Goal: Check status: Check status

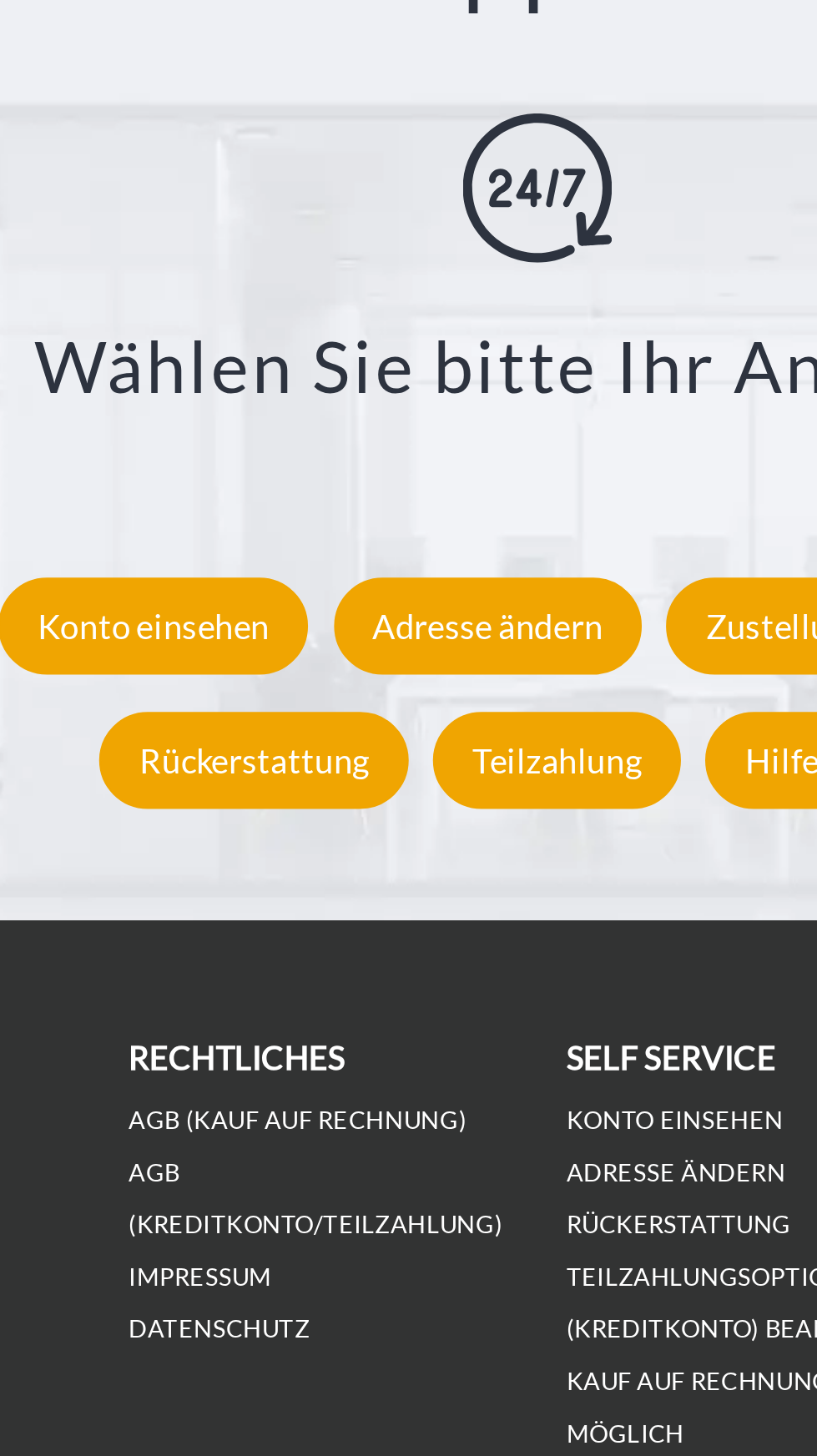
scroll to position [2141, 0]
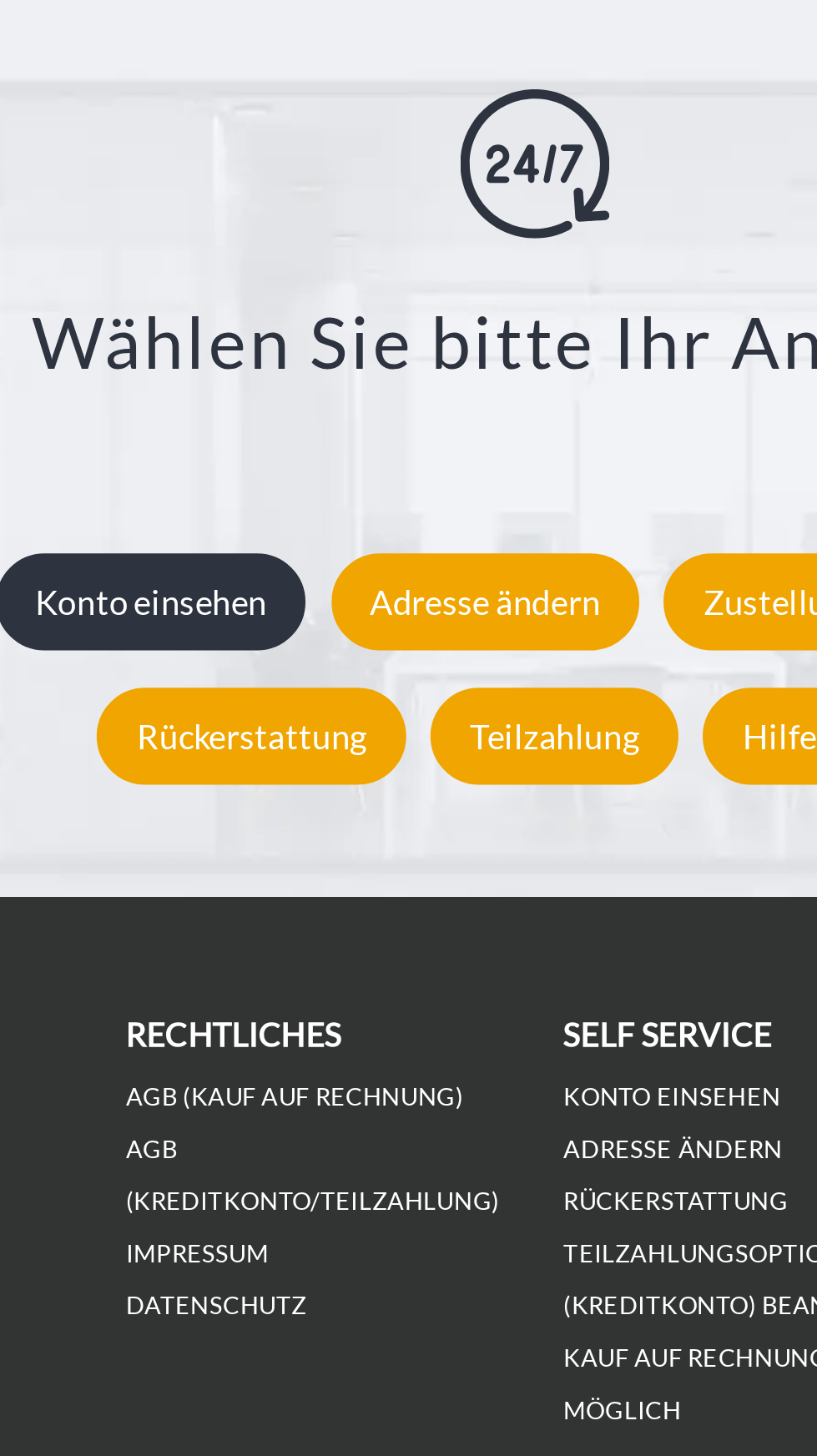
click at [272, 1013] on div "Konto einsehen" at bounding box center [237, 990] width 140 height 43
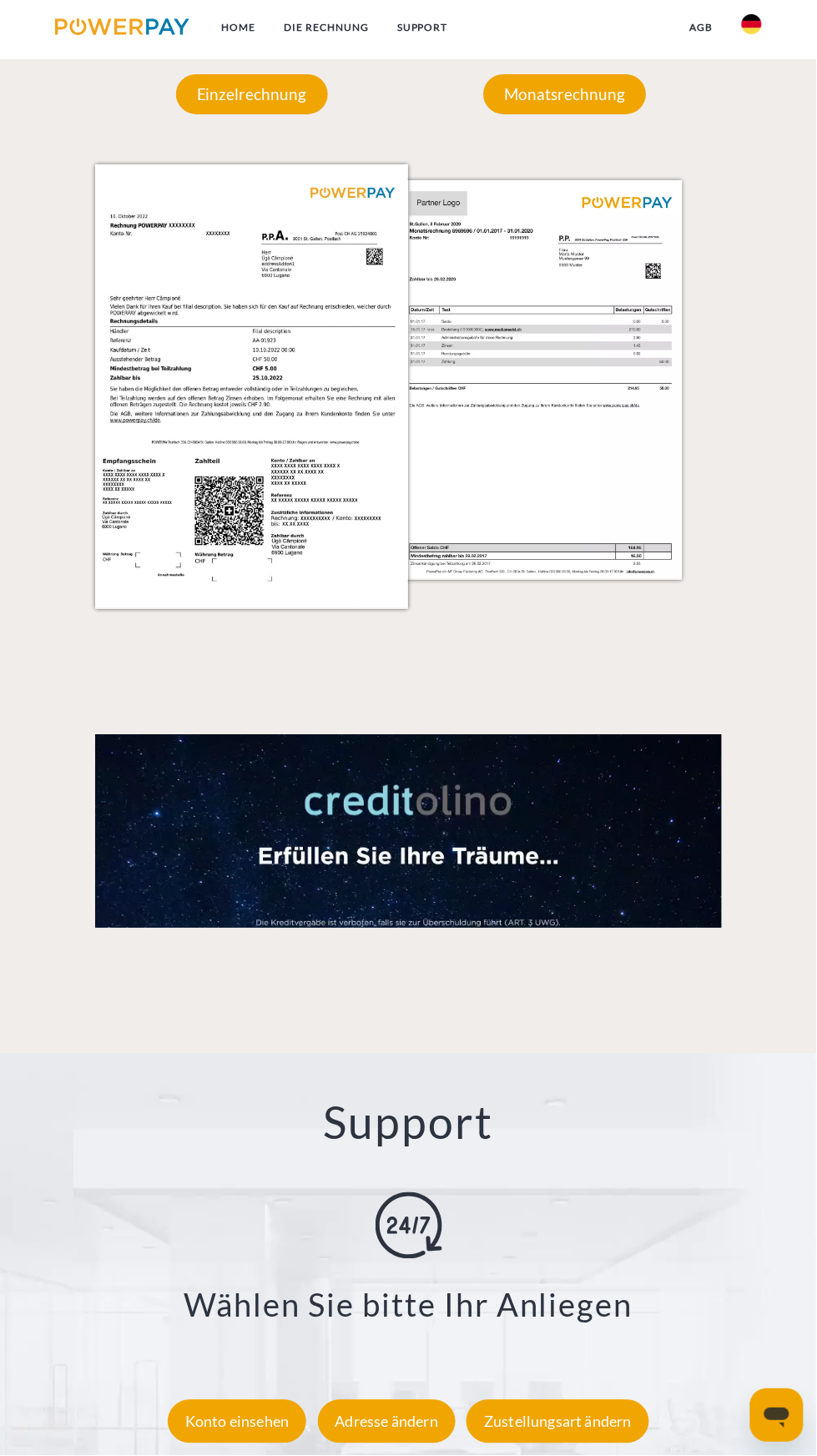
scroll to position [2141, 0]
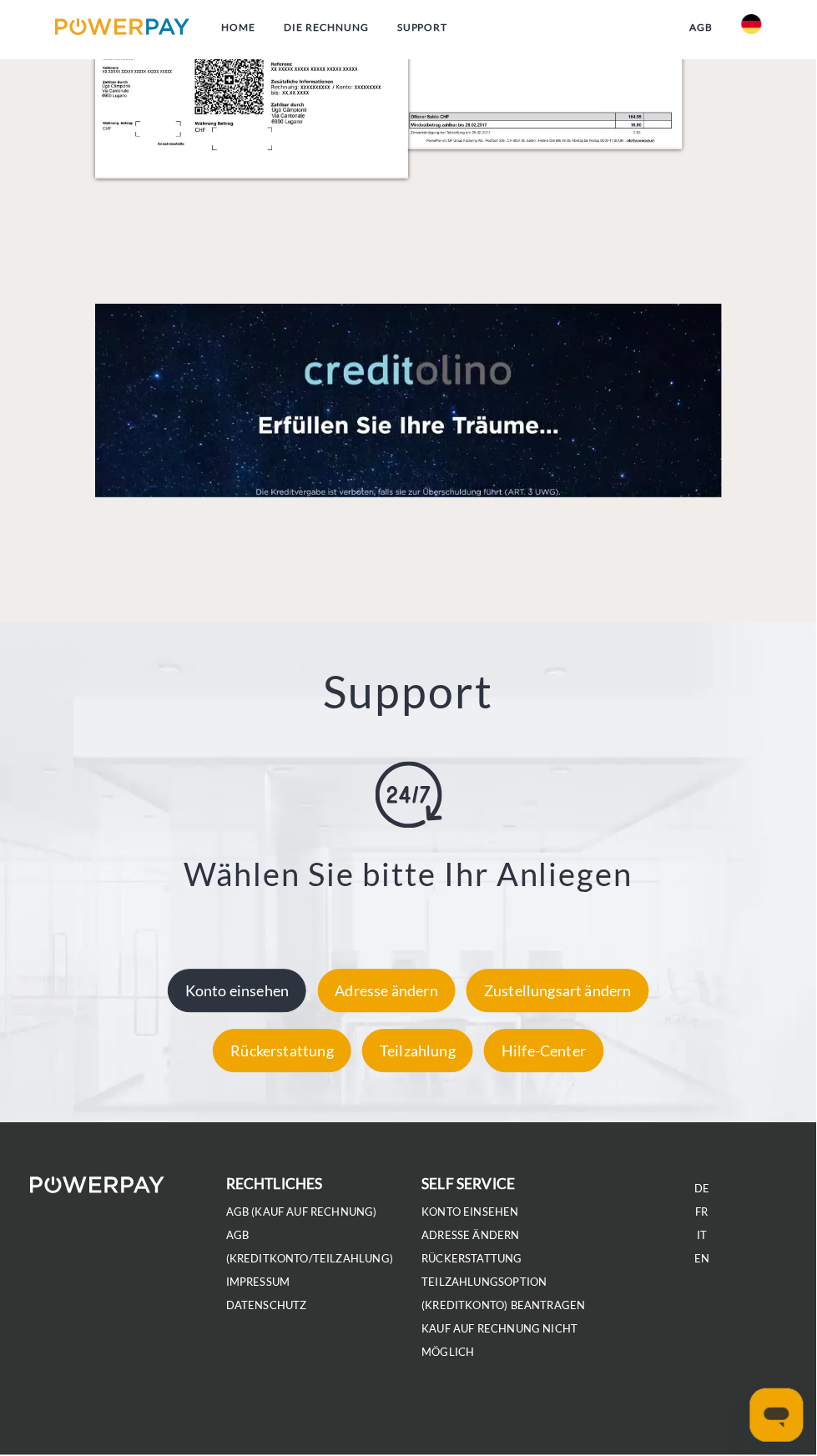
click at [247, 1013] on div "Konto einsehen" at bounding box center [237, 990] width 140 height 43
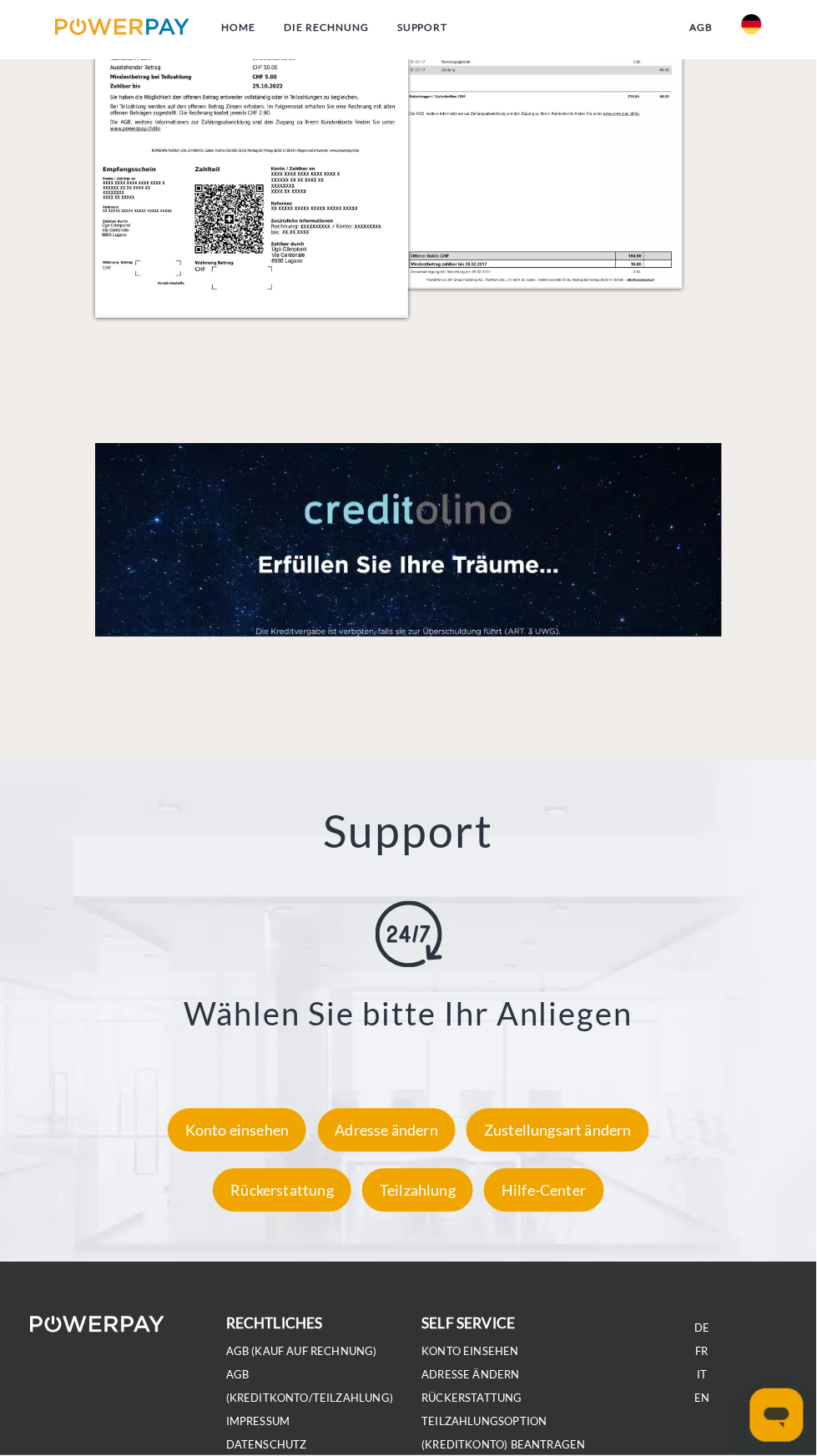
scroll to position [2141, 0]
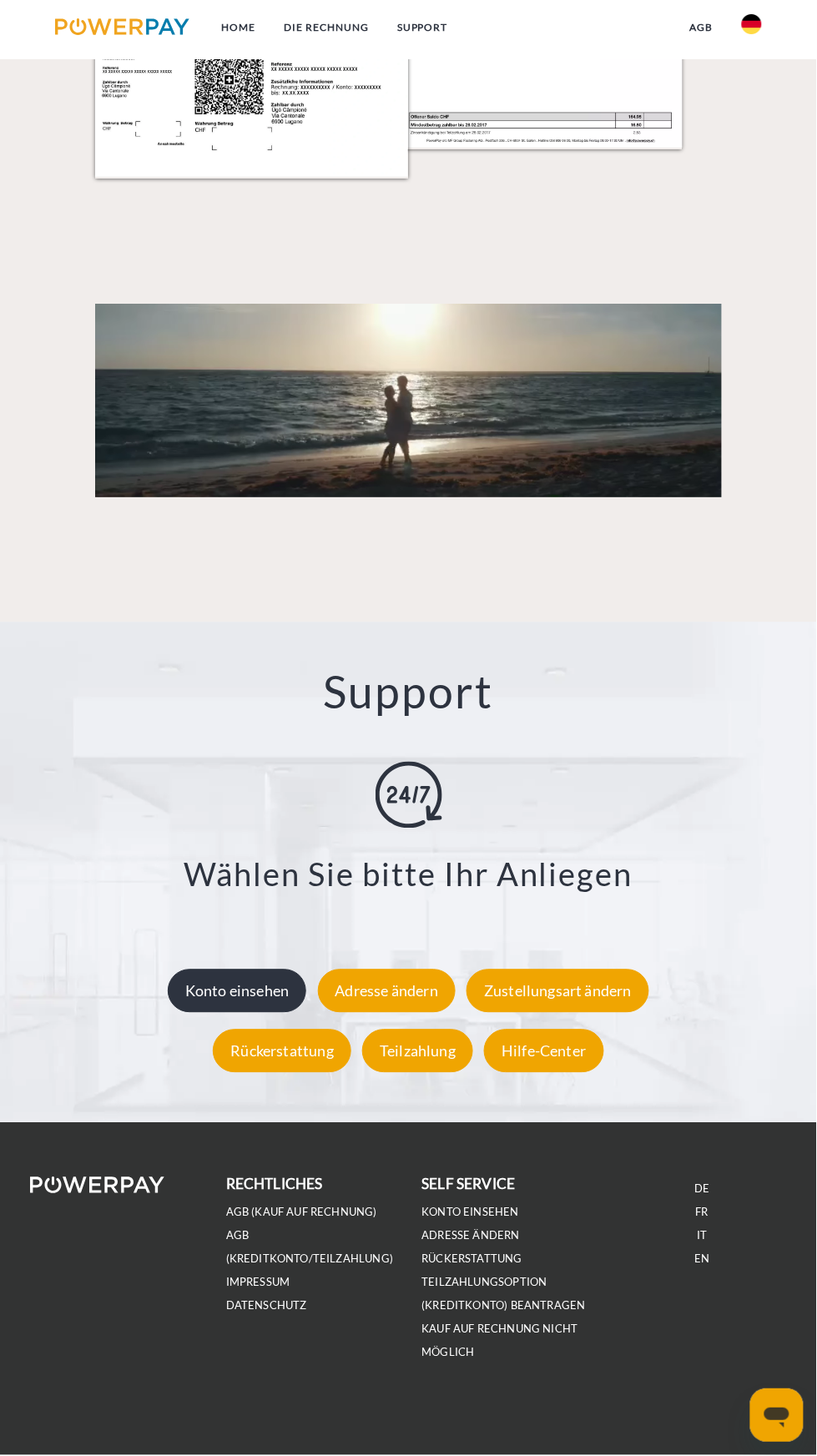
click at [249, 1013] on div "Konto einsehen" at bounding box center [237, 990] width 140 height 43
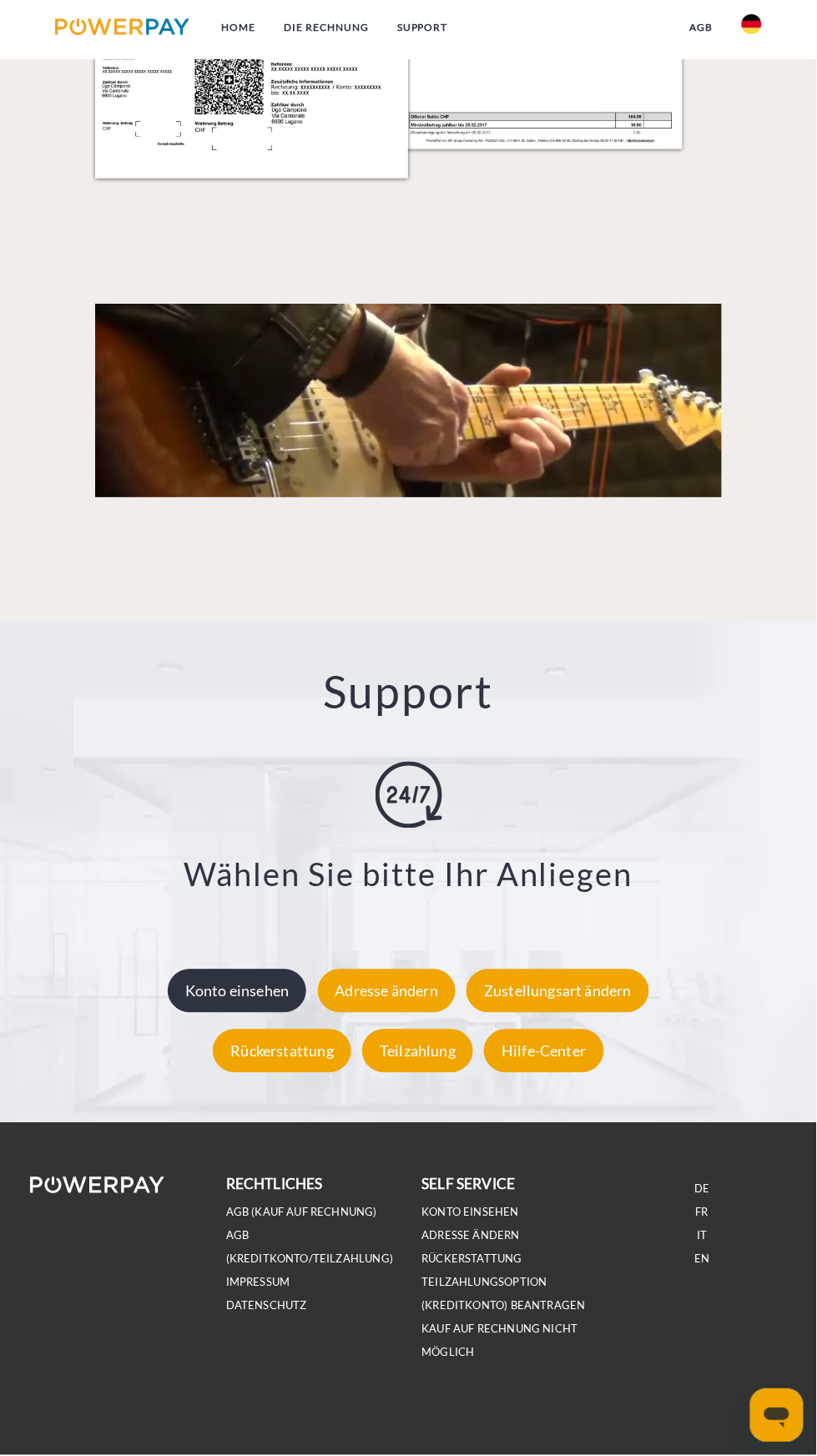
scroll to position [2264, 0]
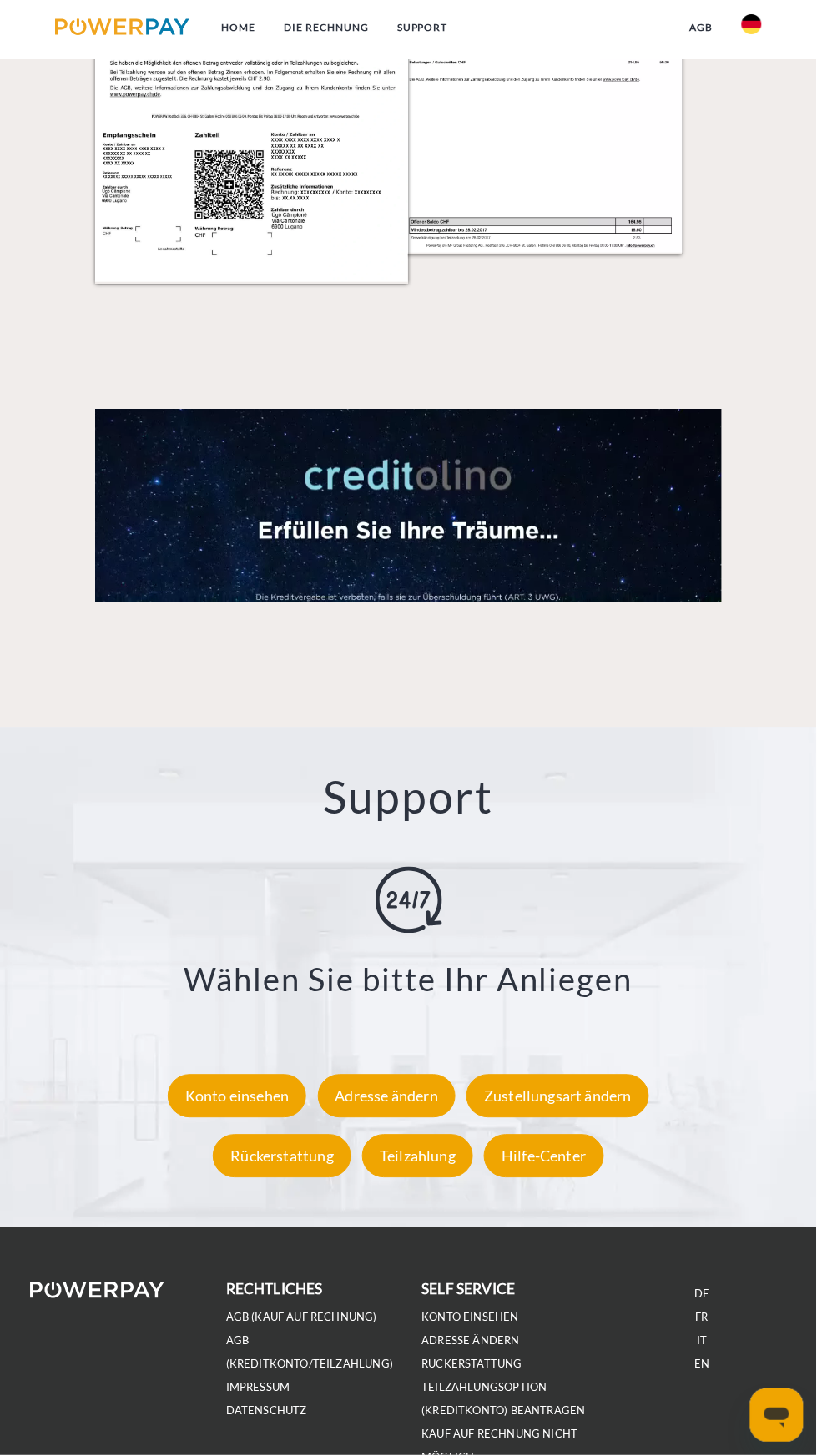
scroll to position [2277, 0]
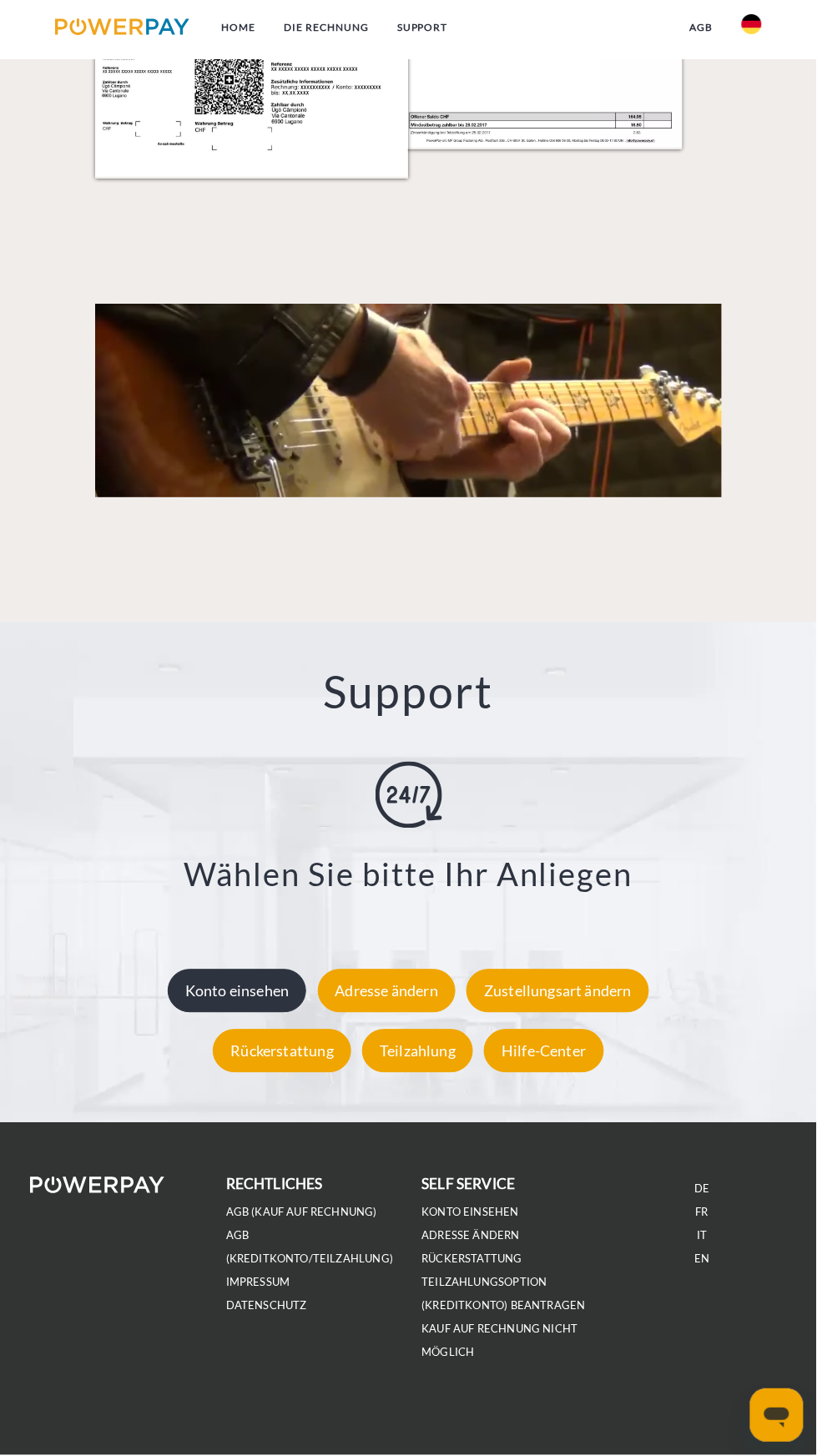
click at [262, 996] on div "Konto einsehen" at bounding box center [237, 990] width 140 height 43
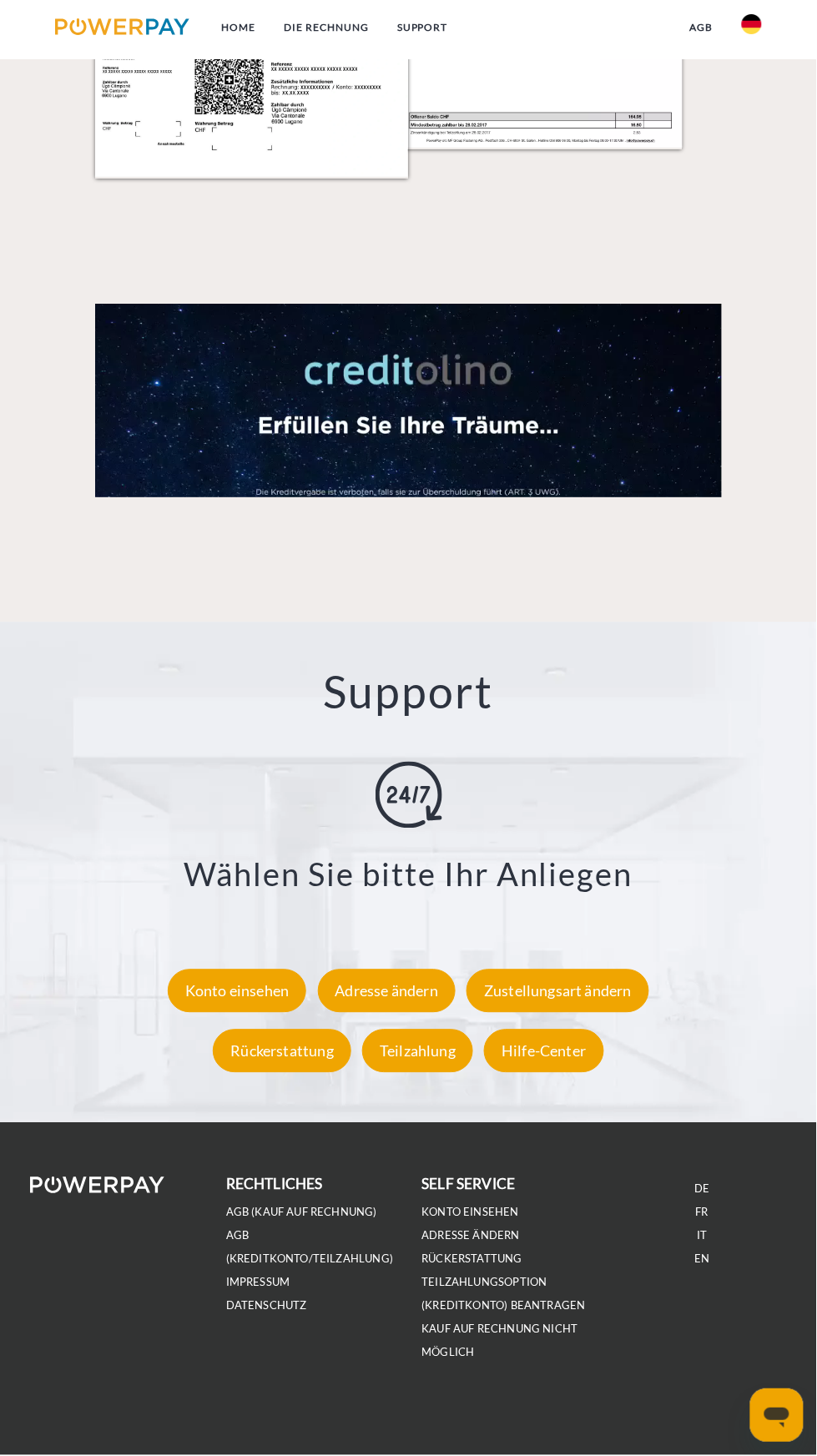
scroll to position [2154, 0]
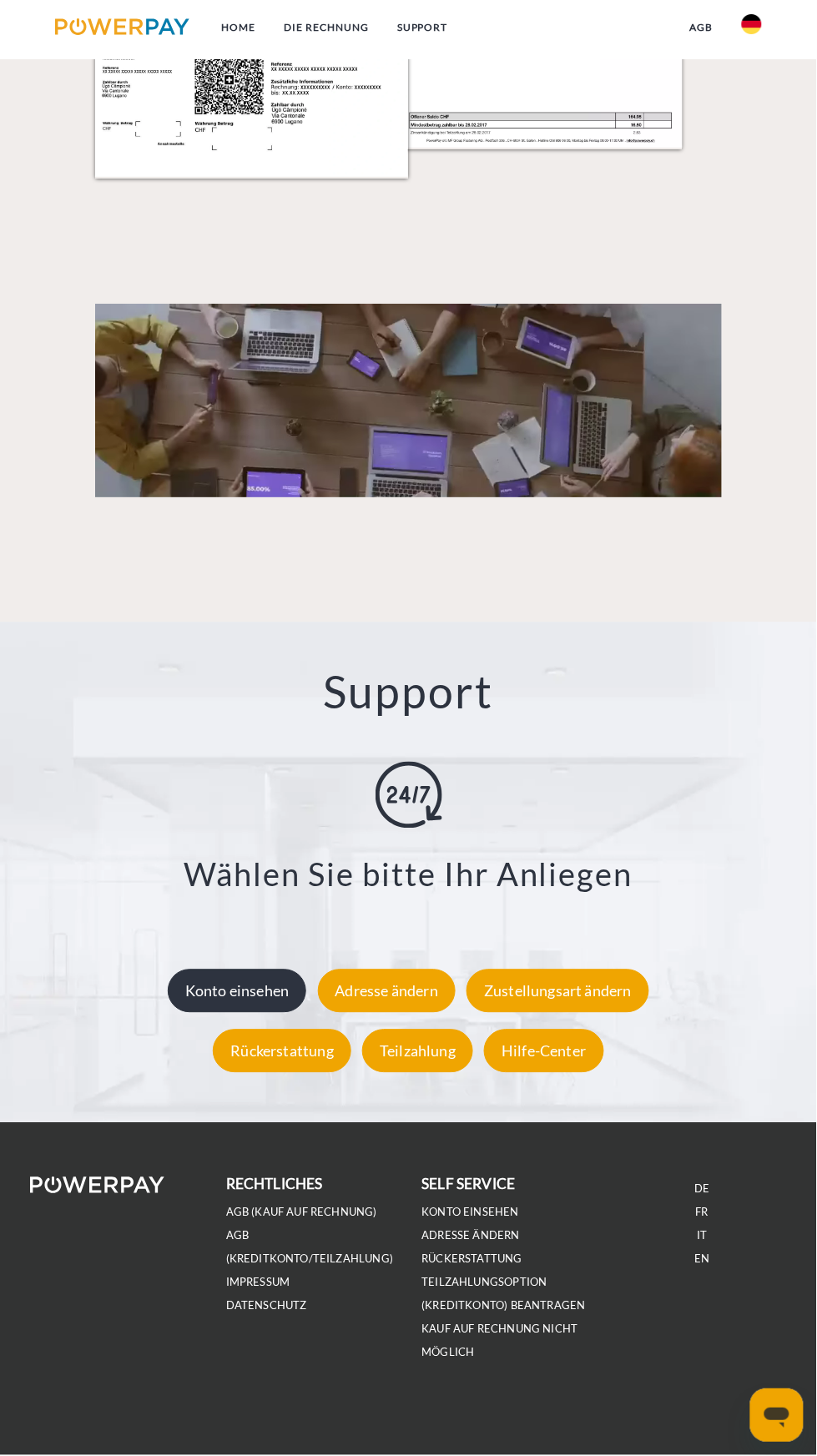
click at [227, 1013] on div "Konto einsehen" at bounding box center [237, 990] width 140 height 43
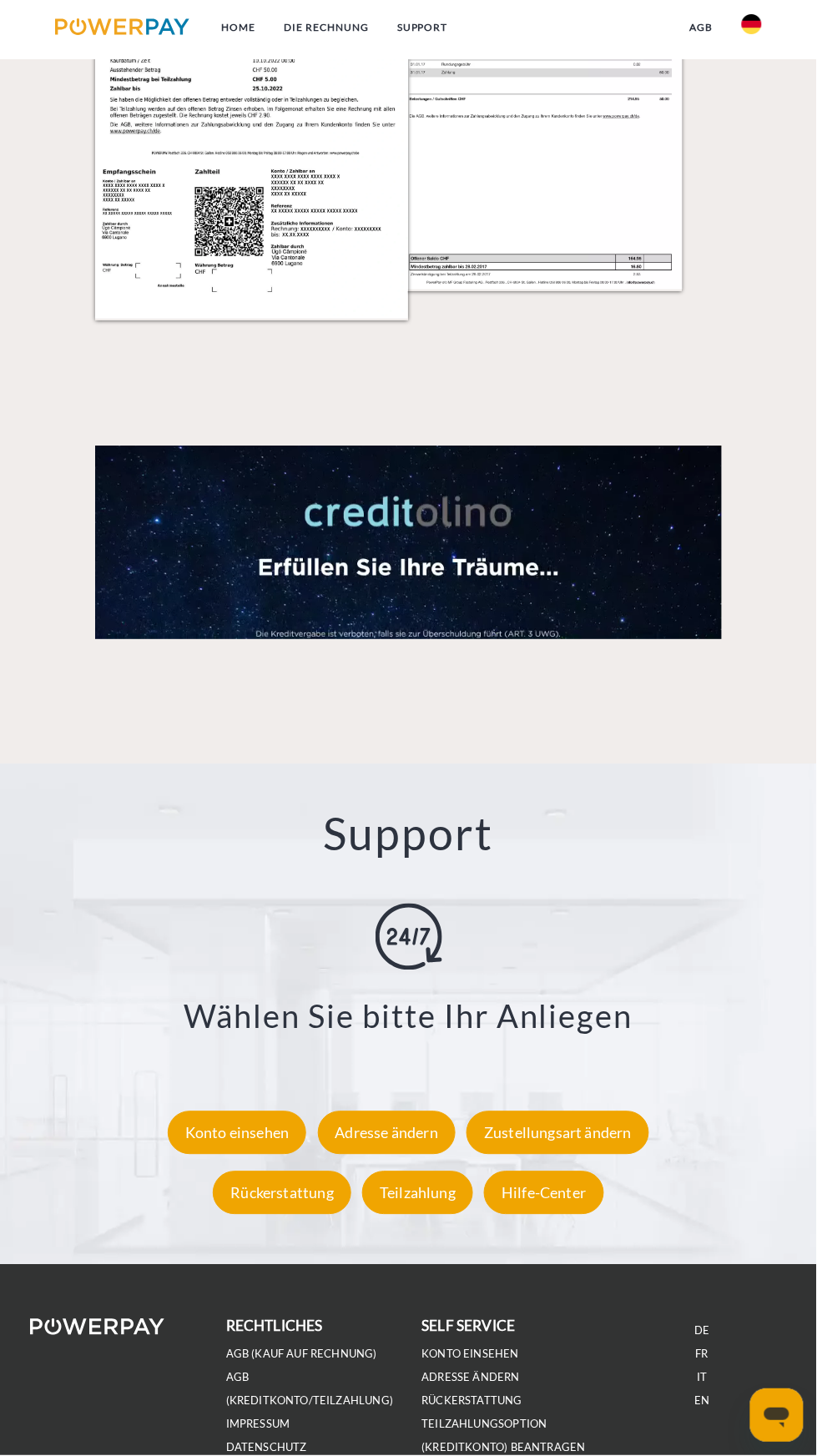
scroll to position [1863, 0]
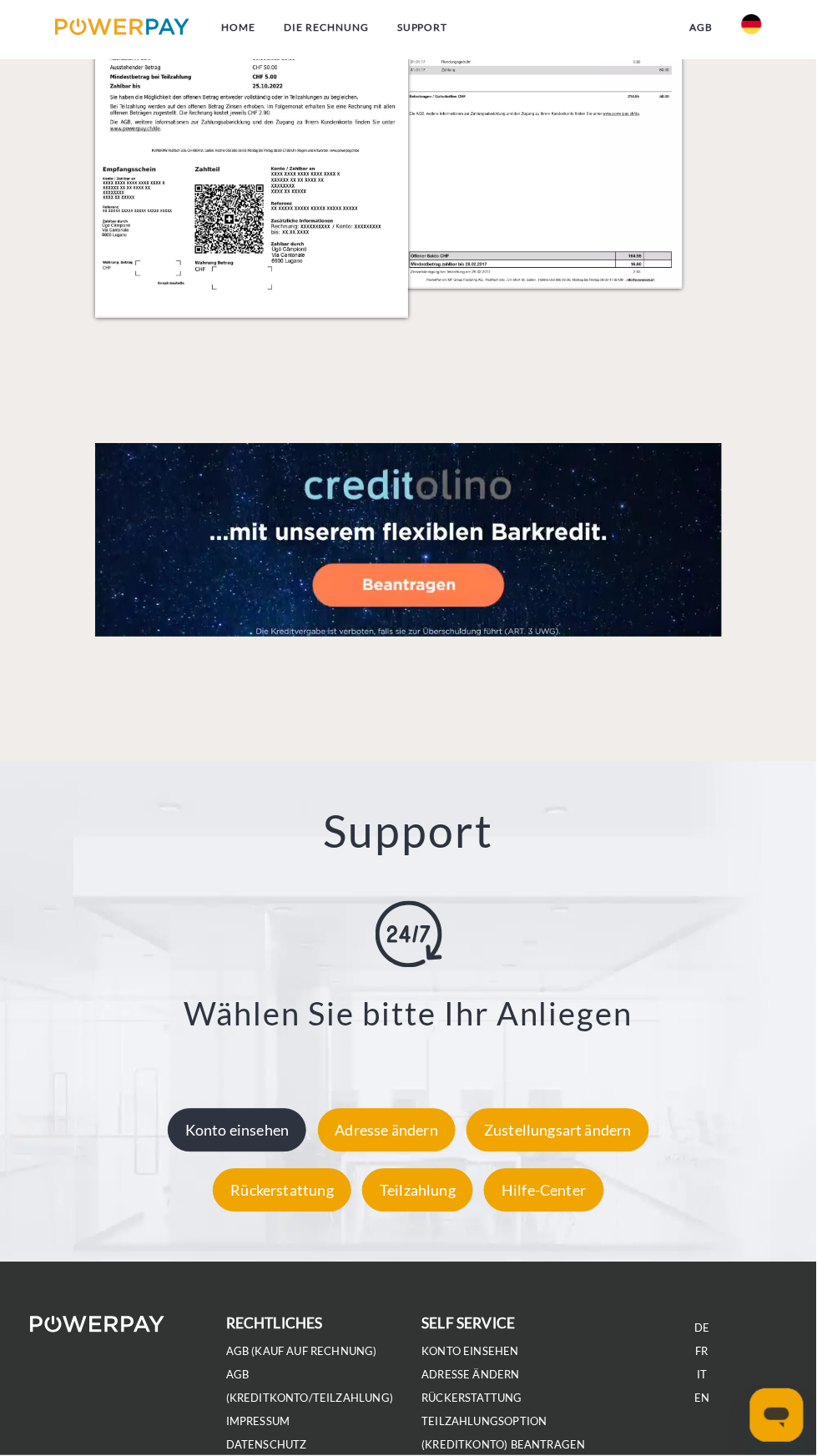
click at [219, 1152] on div "Konto einsehen" at bounding box center [237, 1130] width 140 height 43
